Goal: Task Accomplishment & Management: Complete application form

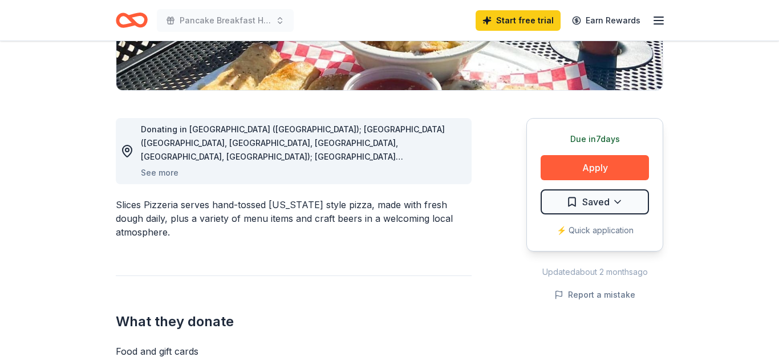
scroll to position [257, 0]
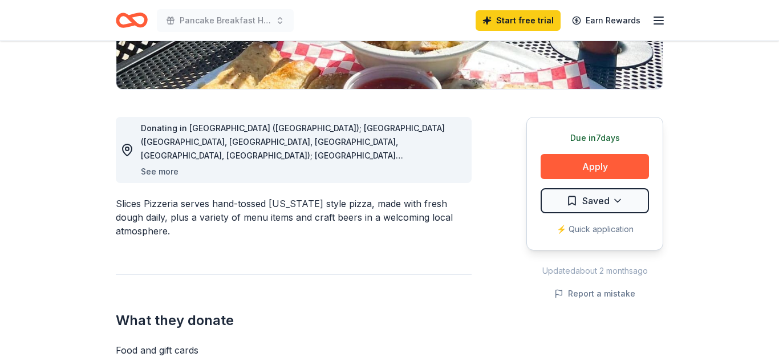
click at [161, 172] on button "See more" at bounding box center [160, 172] width 38 height 14
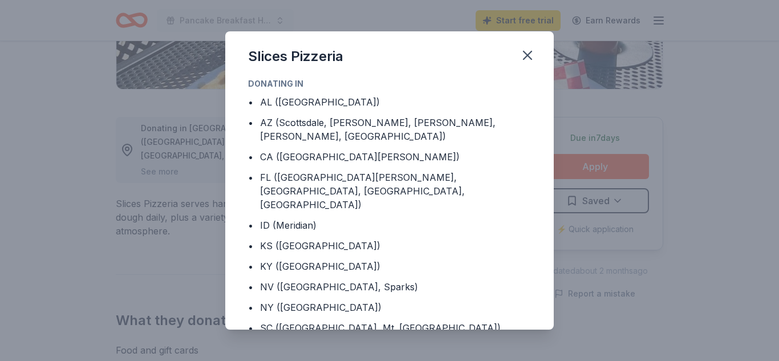
scroll to position [55, 0]
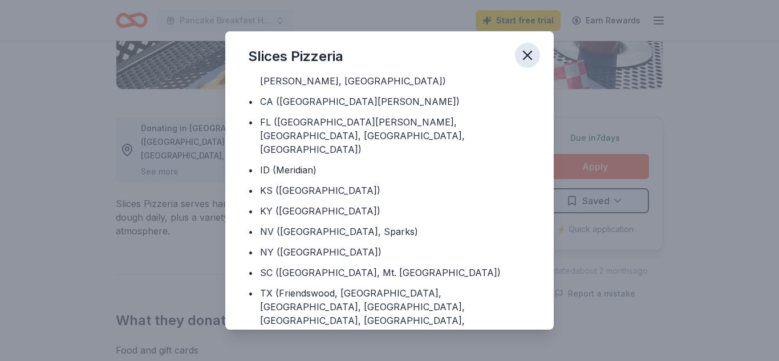
click at [527, 54] on icon "button" at bounding box center [528, 55] width 8 height 8
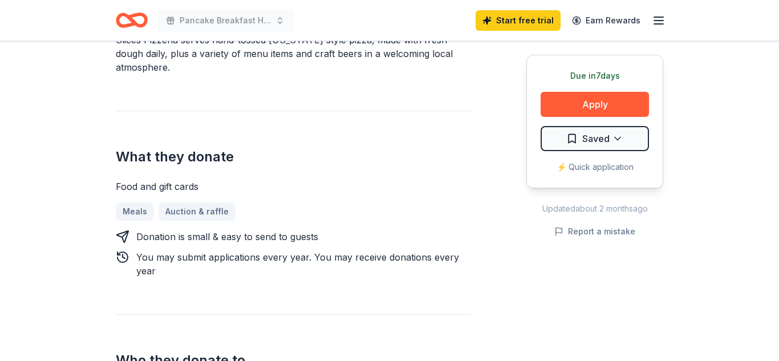
scroll to position [422, 0]
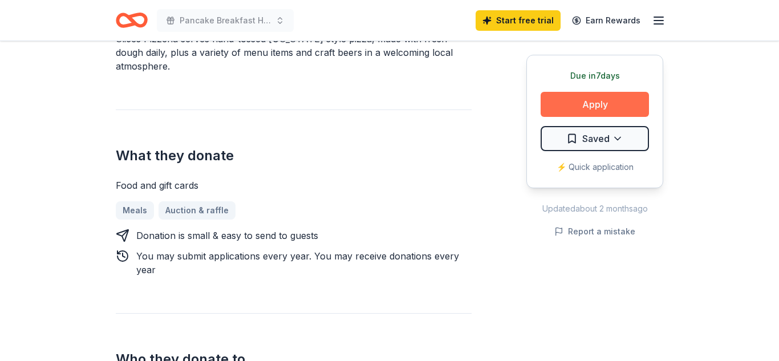
click at [585, 102] on button "Apply" at bounding box center [595, 104] width 108 height 25
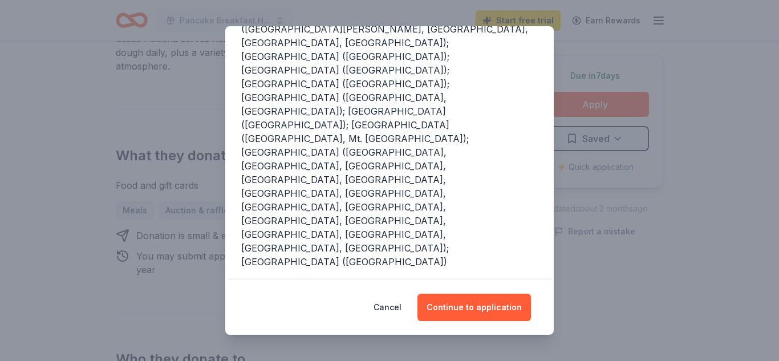
scroll to position [250, 0]
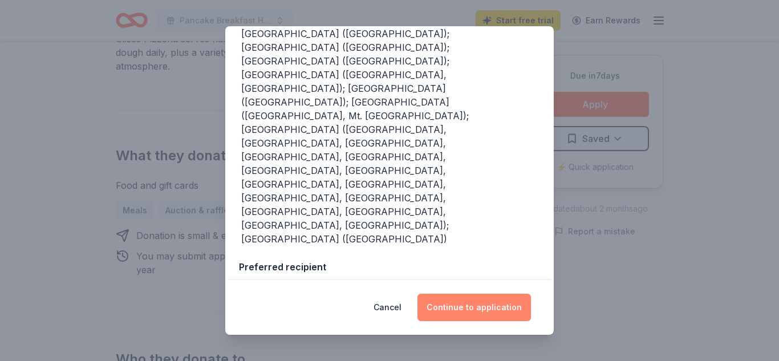
click at [479, 306] on button "Continue to application" at bounding box center [475, 307] width 114 height 27
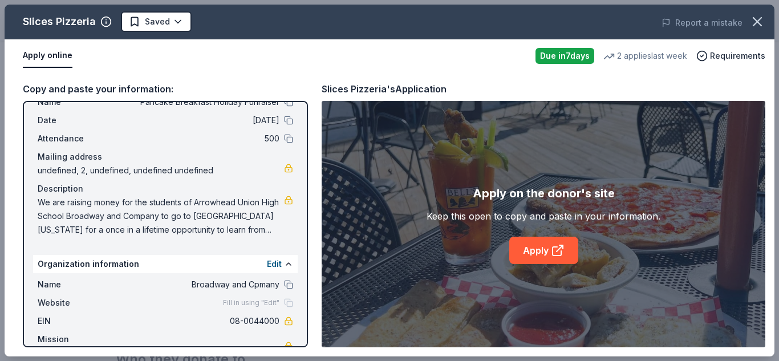
scroll to position [52, 0]
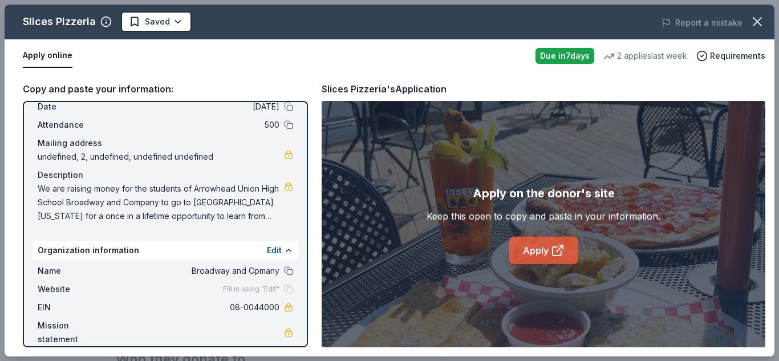
click at [538, 256] on link "Apply" at bounding box center [543, 250] width 69 height 27
drag, startPoint x: 39, startPoint y: 192, endPoint x: 263, endPoint y: 217, distance: 225.6
click at [263, 217] on span "We are raising money for the students of Arrowhead Union High School Broadway a…" at bounding box center [161, 202] width 246 height 41
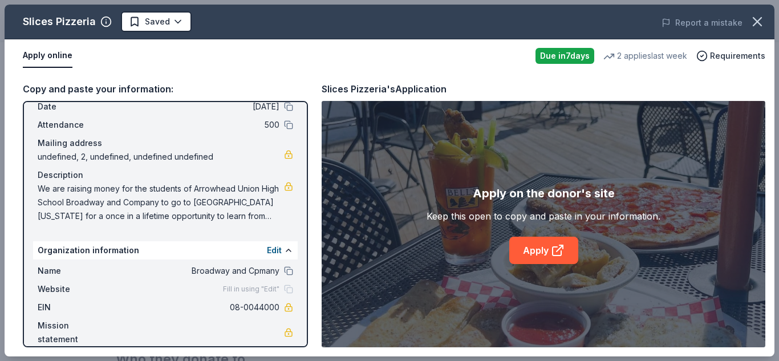
click at [263, 217] on span "We are raising money for the students of Arrowhead Union High School Broadway a…" at bounding box center [161, 202] width 246 height 41
